Goal: Transaction & Acquisition: Purchase product/service

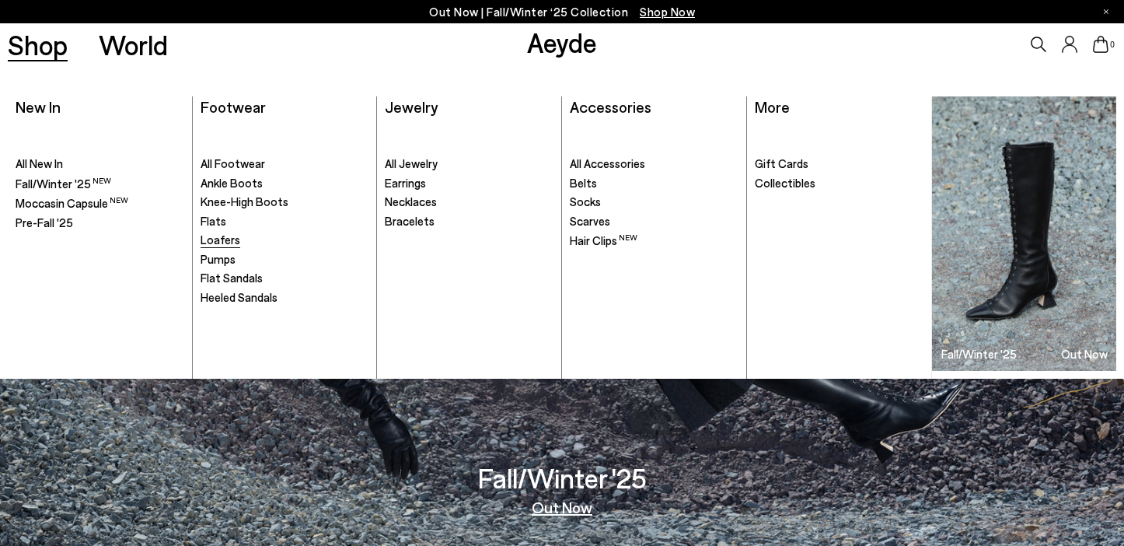
click at [229, 239] on span "Loafers" at bounding box center [221, 239] width 40 height 14
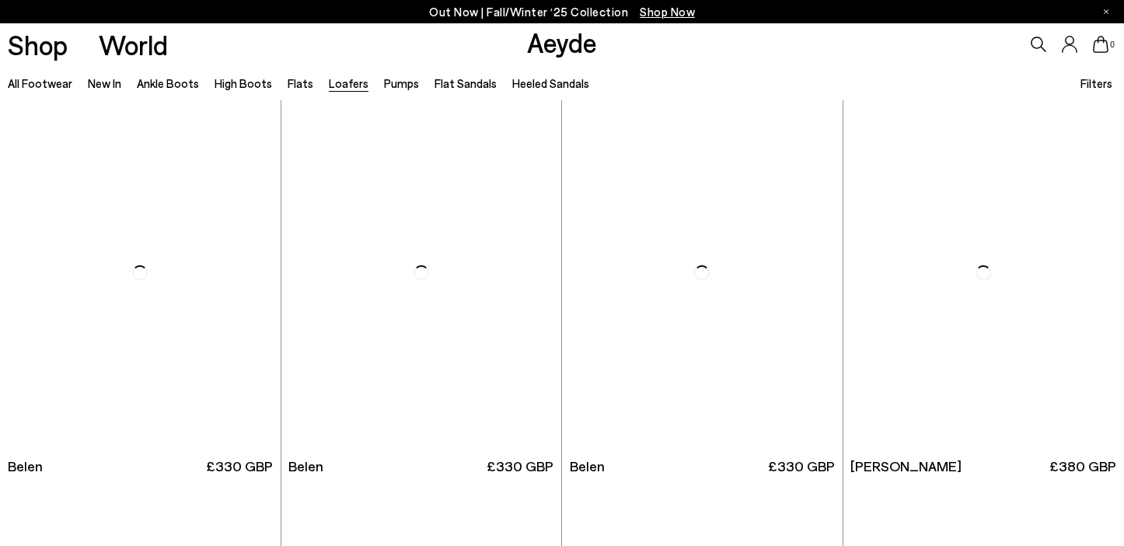
scroll to position [794, 0]
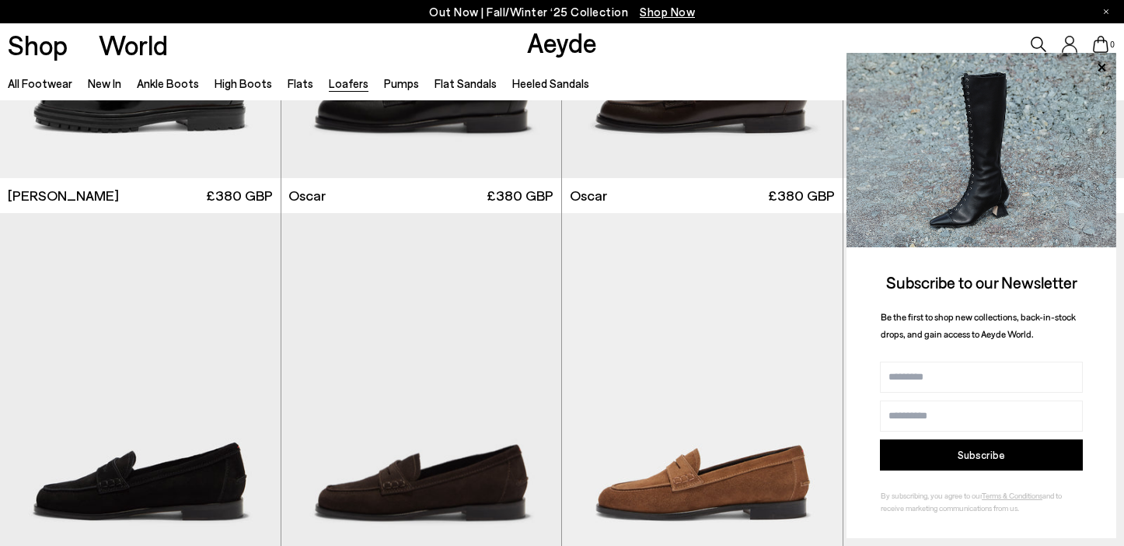
scroll to position [1563, 0]
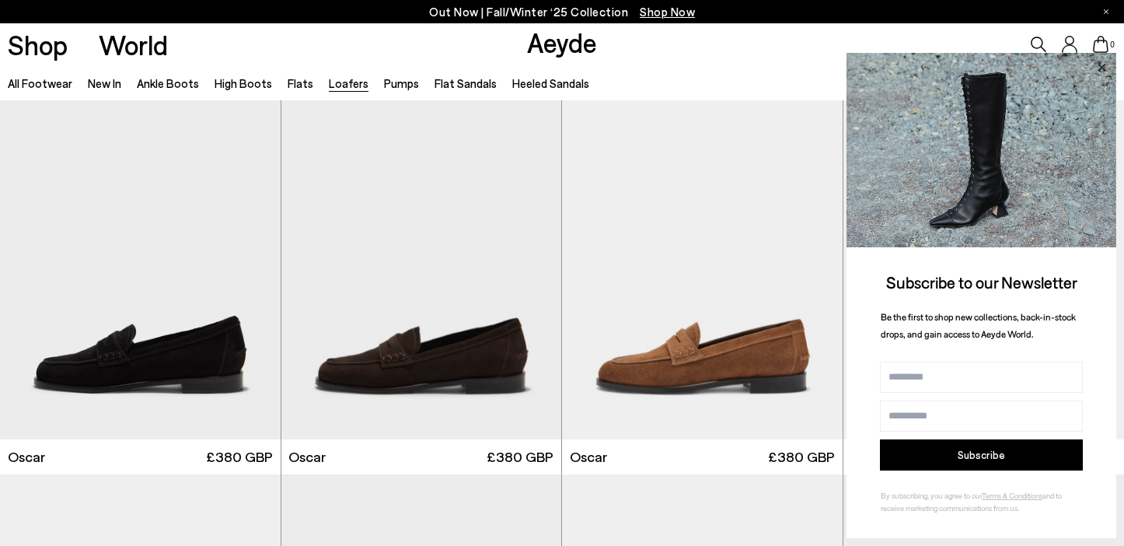
click at [1102, 63] on icon at bounding box center [1102, 68] width 20 height 20
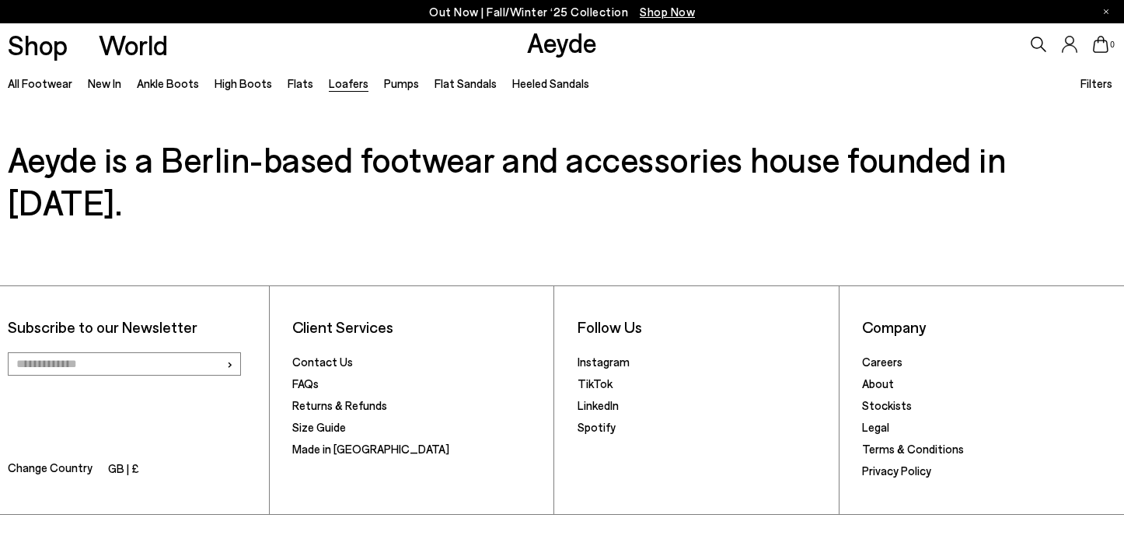
scroll to position [3156, 0]
